Goal: Information Seeking & Learning: Find specific fact

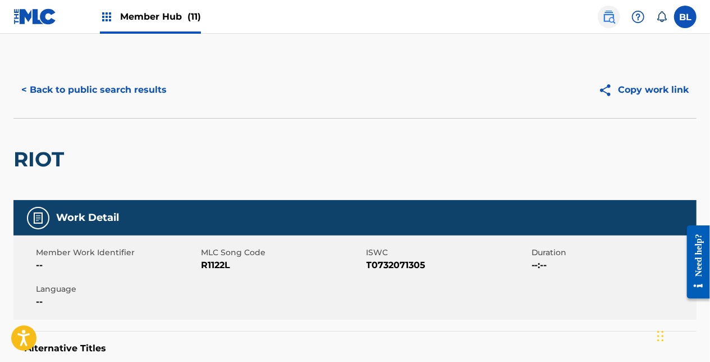
click at [604, 17] on img at bounding box center [608, 16] width 13 height 13
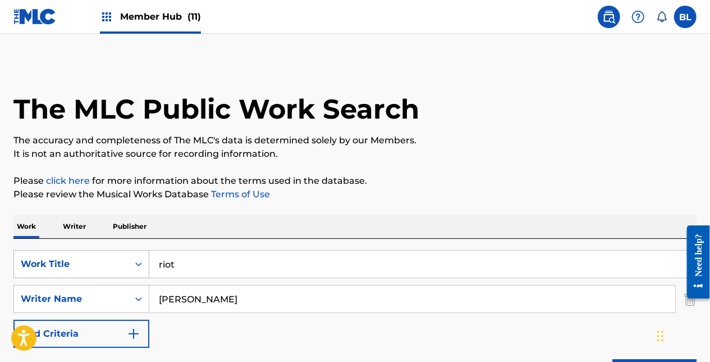
drag, startPoint x: 193, startPoint y: 258, endPoint x: 116, endPoint y: 261, distance: 76.9
click at [116, 261] on div "SearchWithCriteria12e75e8c-3248-4f82-a44e-19e5fc35e7f1 Work Title riot" at bounding box center [354, 264] width 683 height 28
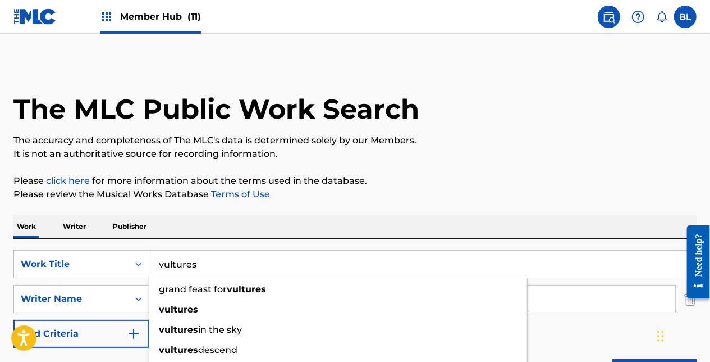
type input "vultures"
click at [246, 217] on div "Work Writer Publisher" at bounding box center [354, 226] width 683 height 24
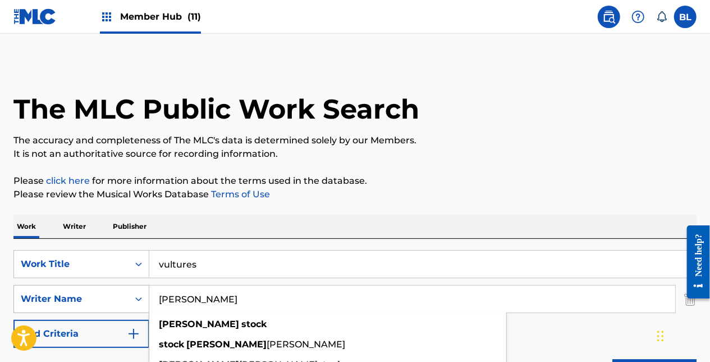
drag, startPoint x: 232, startPoint y: 305, endPoint x: 114, endPoint y: 303, distance: 118.5
click at [114, 303] on div "SearchWithCriteriaf124cfa8-13b8-474d-855f-5902931f2716 Writer Name [PERSON_NAME…" at bounding box center [354, 299] width 683 height 28
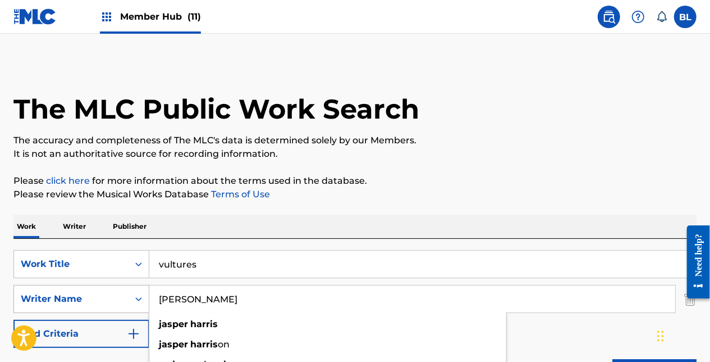
type input "[PERSON_NAME]"
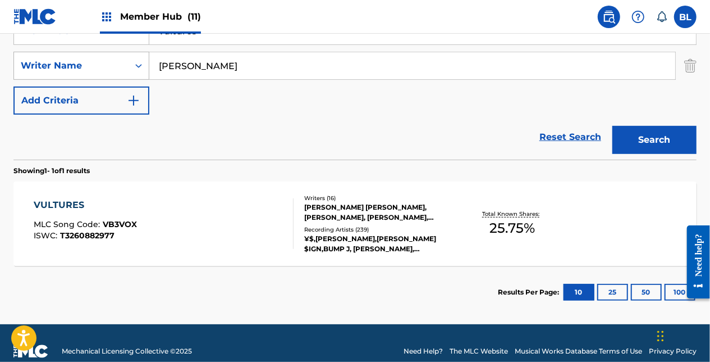
scroll to position [236, 0]
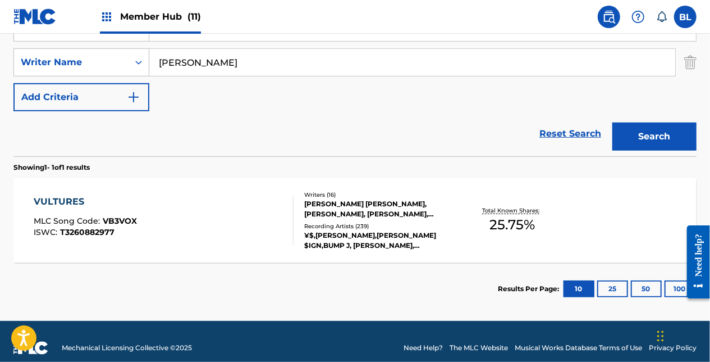
click at [194, 259] on div "VULTURES MLC Song Code : VB3VOX ISWC : T3260882977 Writers ( 16 ) [PERSON_NAME]…" at bounding box center [354, 220] width 683 height 84
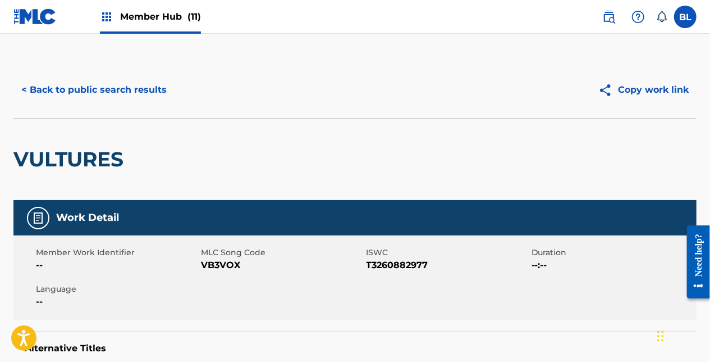
click at [309, 132] on div "VULTURES" at bounding box center [354, 159] width 683 height 82
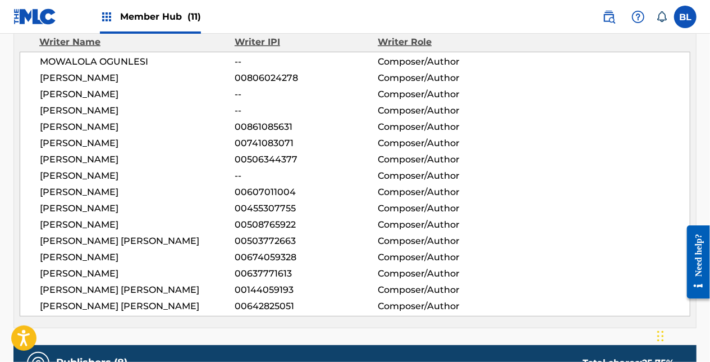
scroll to position [414, 0]
